Goal: Information Seeking & Learning: Learn about a topic

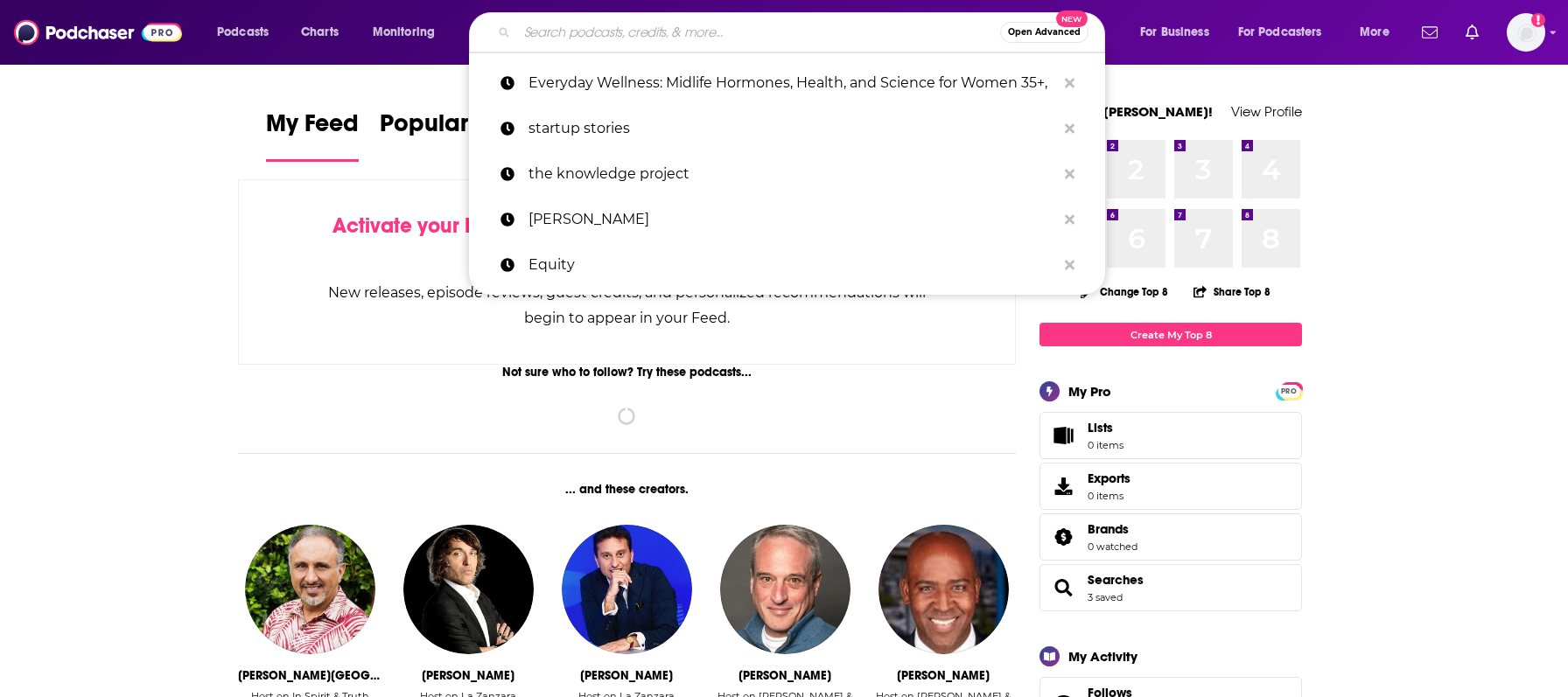
click at [677, 26] on input "Search podcasts, credits, & more..." at bounding box center [758, 32] width 483 height 28
paste input "The Social Podcast"
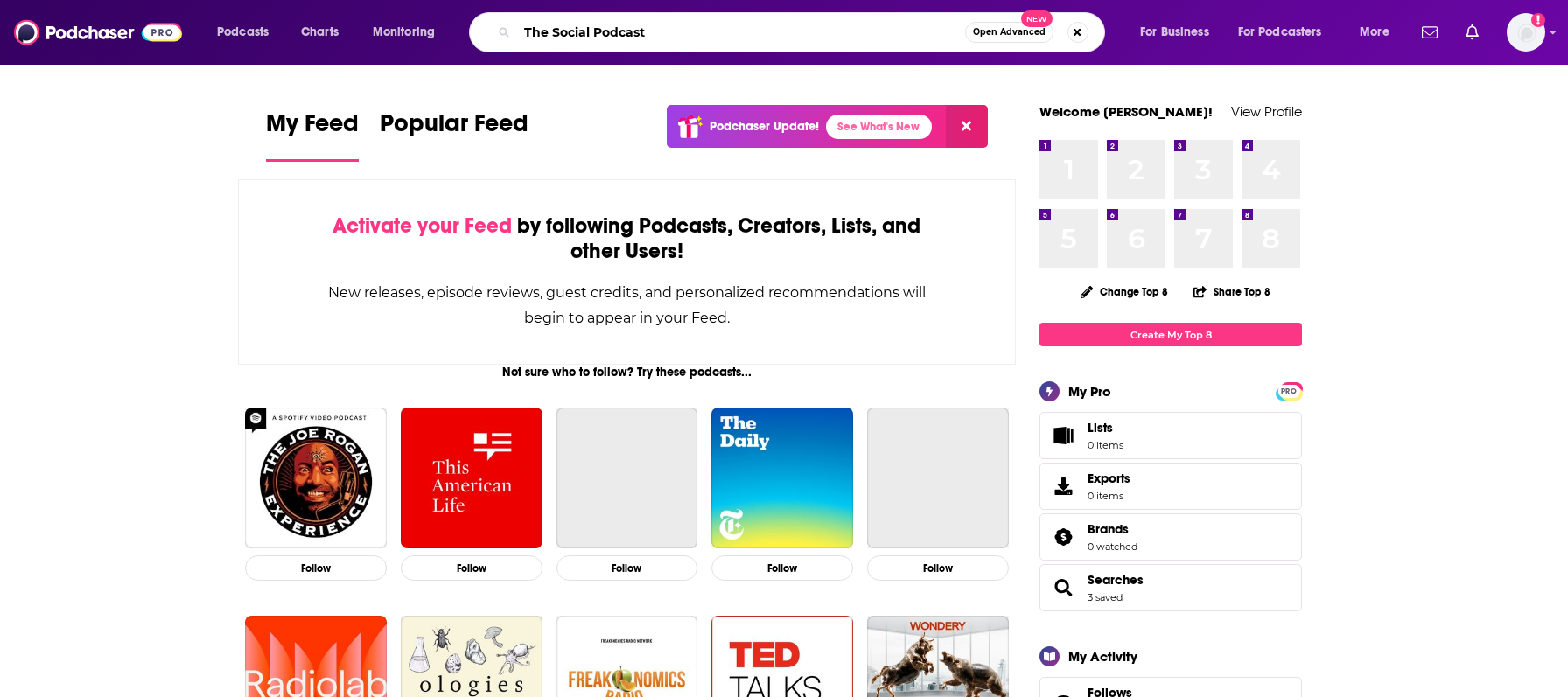
type input "The Social Podcast"
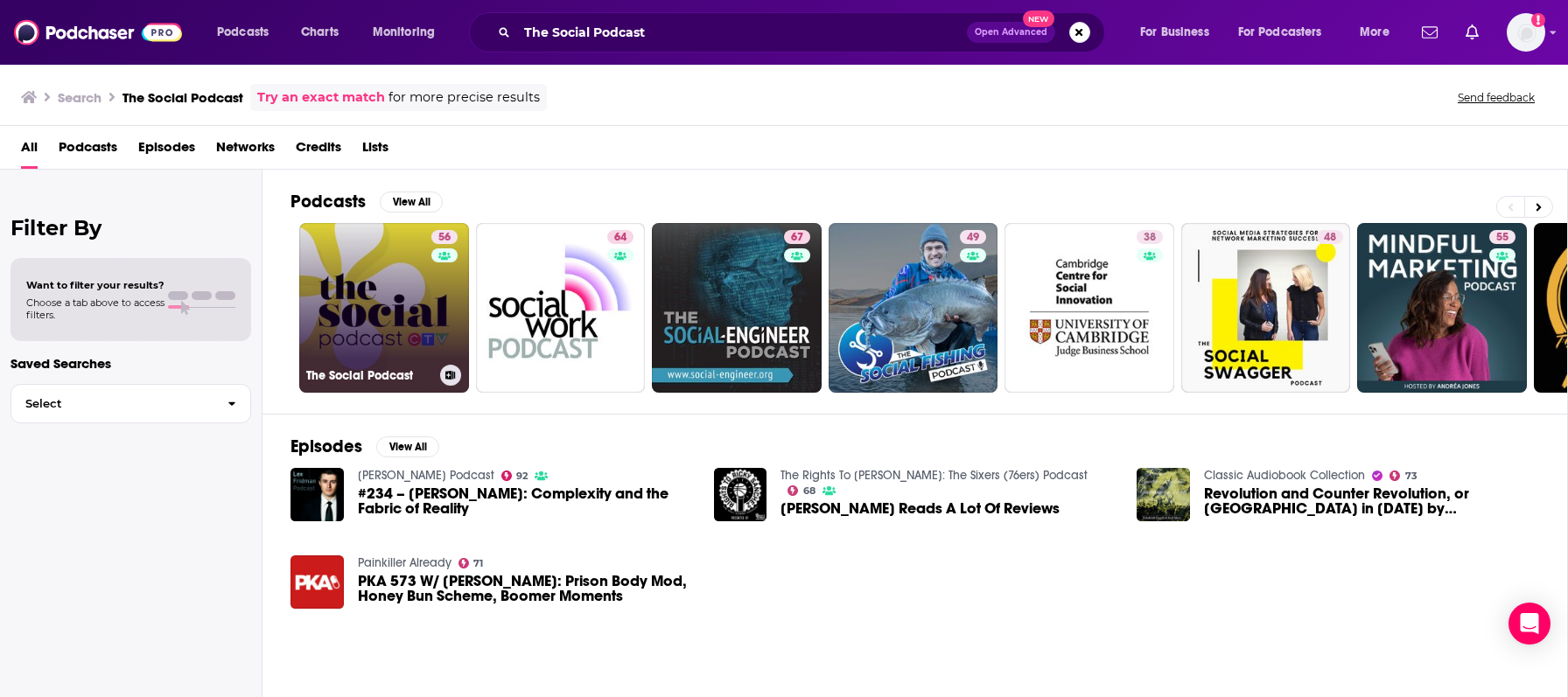
click at [360, 298] on link "56 The Social Podcast" at bounding box center [384, 308] width 169 height 169
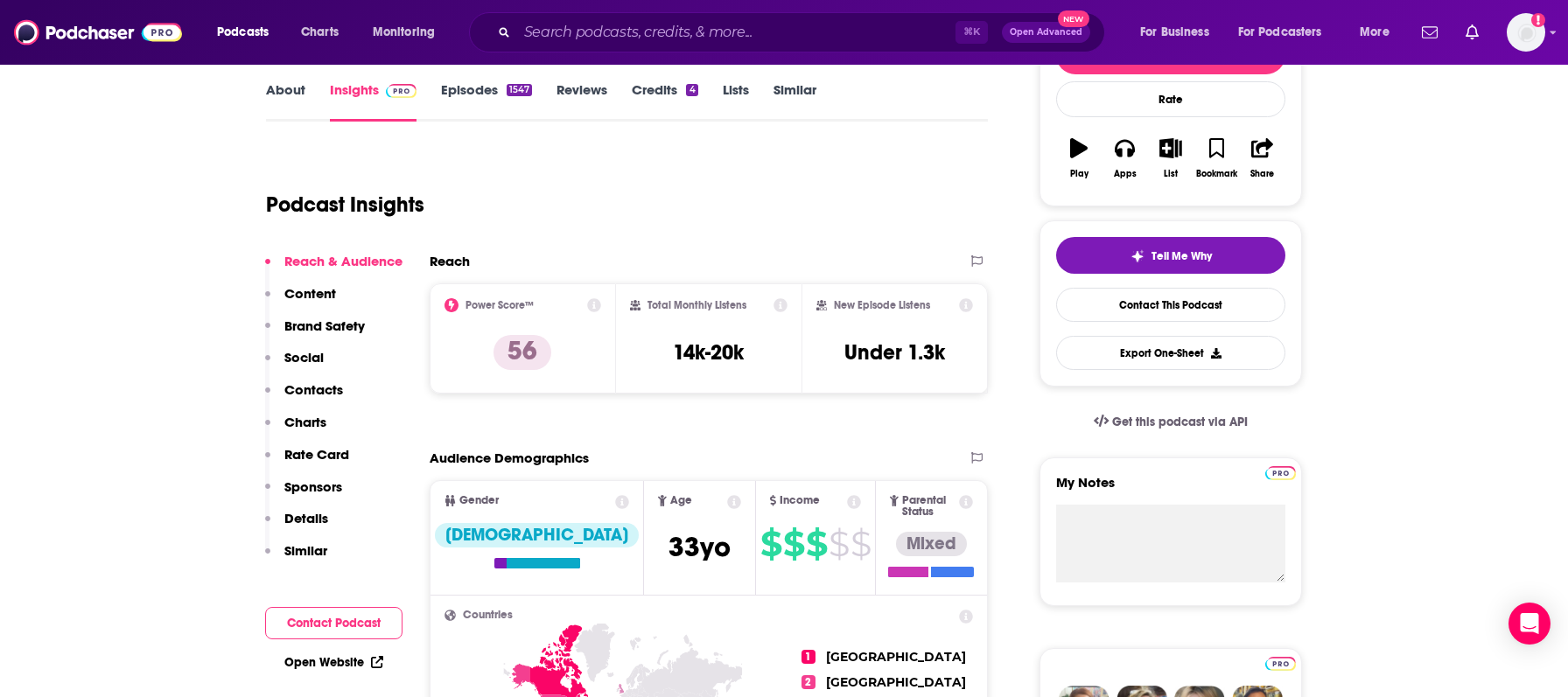
scroll to position [262, 0]
